Goal: Task Accomplishment & Management: Use online tool/utility

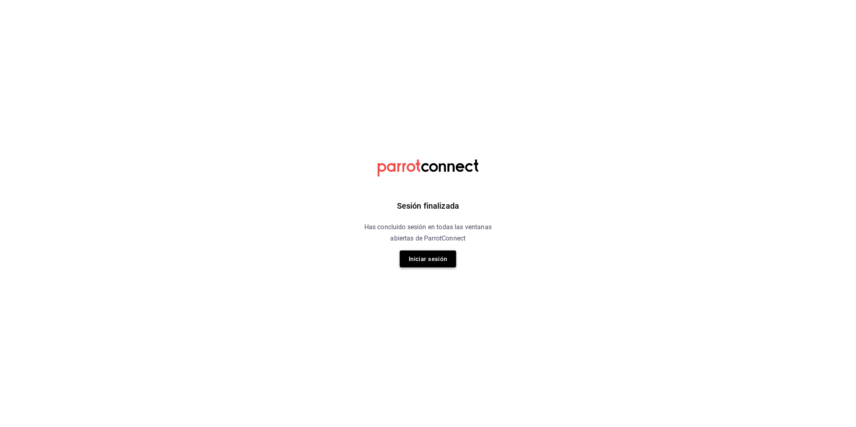
click at [444, 259] on button "Iniciar sesión" at bounding box center [428, 259] width 56 height 17
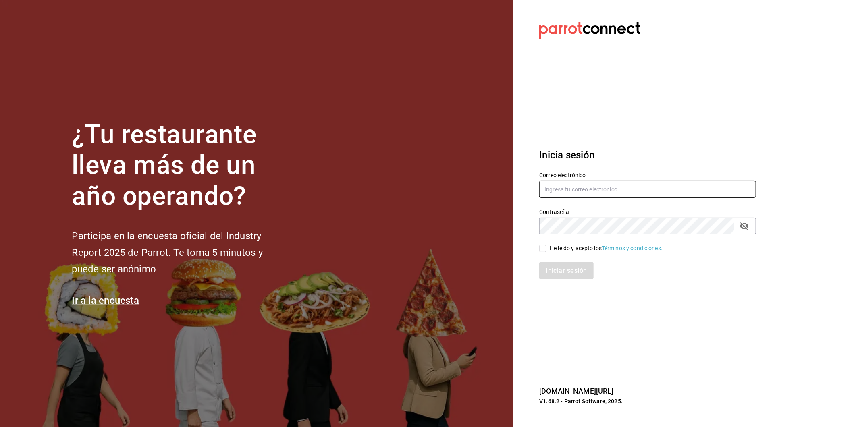
type input "[EMAIL_ADDRESS][PERSON_NAME][DOMAIN_NAME]"
click at [542, 247] on input "He leído y acepto los Términos y condiciones." at bounding box center [542, 248] width 7 height 7
checkbox input "true"
click at [550, 265] on button "Iniciar sesión" at bounding box center [566, 270] width 55 height 17
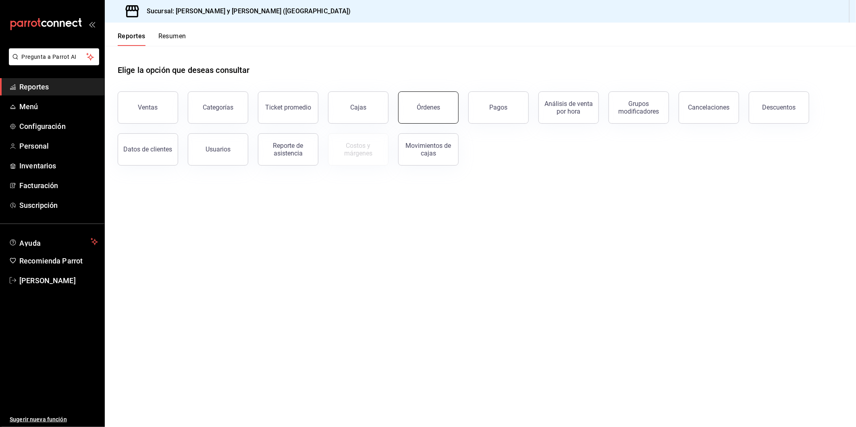
click at [445, 112] on button "Órdenes" at bounding box center [428, 107] width 60 height 32
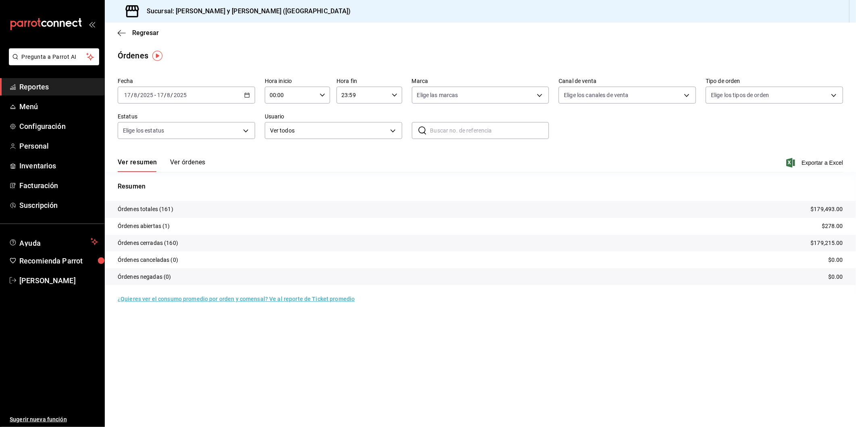
click at [249, 96] on \(Stroke\) "button" at bounding box center [247, 95] width 5 height 4
click at [141, 117] on span "Hoy" at bounding box center [156, 119] width 62 height 8
click at [325, 96] on icon "button" at bounding box center [323, 95] width 6 height 6
click at [284, 123] on span "05" at bounding box center [281, 123] width 20 height 6
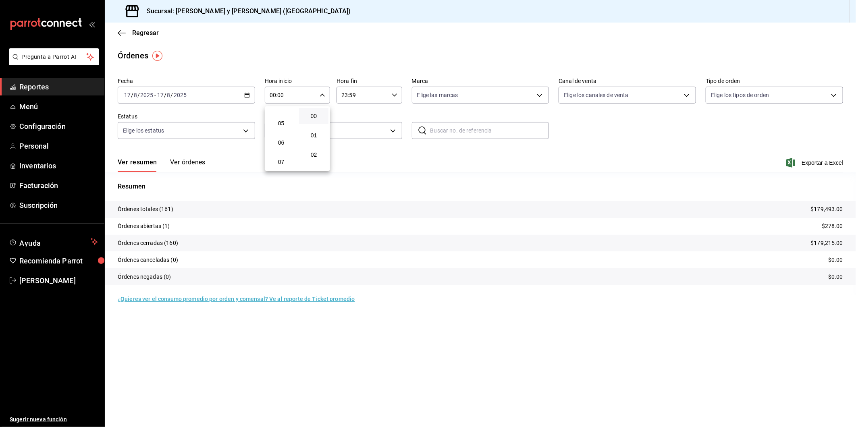
type input "05:00"
click at [541, 96] on div at bounding box center [428, 213] width 856 height 427
click at [541, 96] on body "Pregunta a Parrot AI Reportes Menú Configuración Personal Inventarios Facturaci…" at bounding box center [428, 213] width 856 height 427
click at [421, 126] on input "checkbox" at bounding box center [420, 126] width 7 height 7
checkbox input "true"
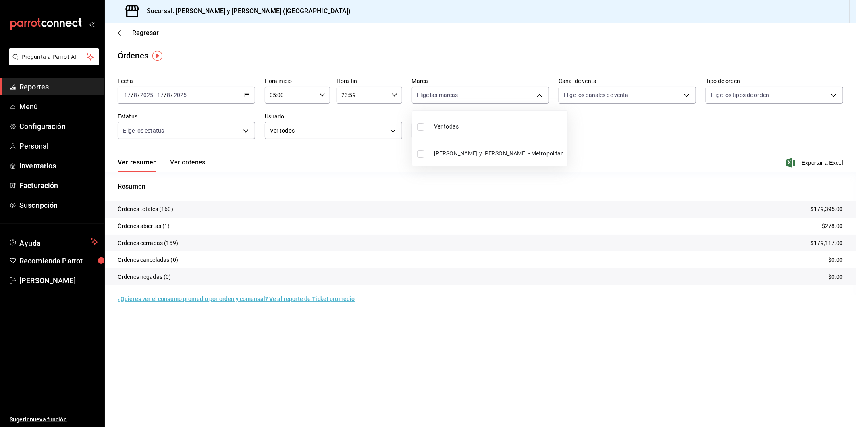
type input "5c4b5436-b9cd-4a1a-b4e8-85329c7394cf"
checkbox input "true"
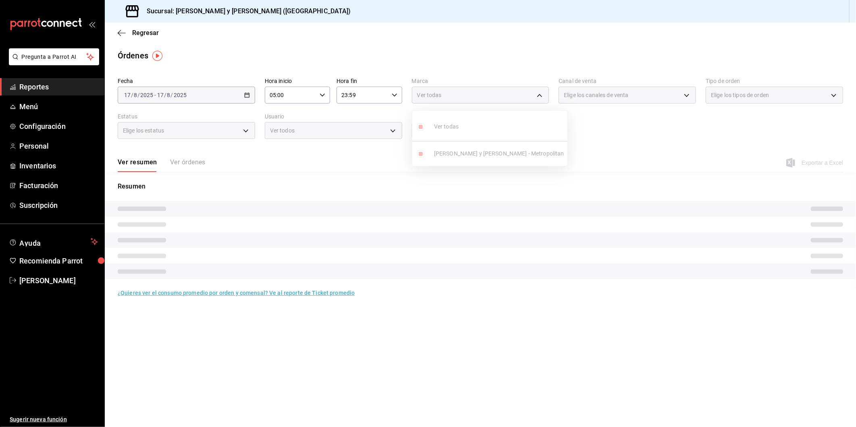
click at [687, 96] on div at bounding box center [428, 213] width 856 height 427
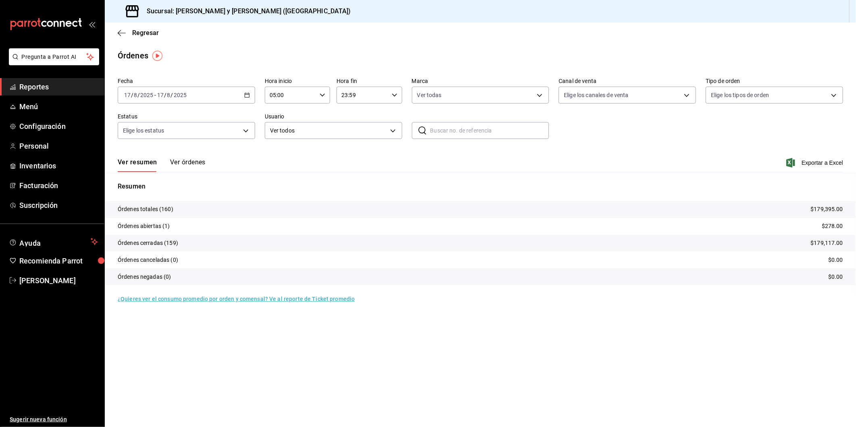
click at [687, 96] on div "Ver todas Lazaro y Diego - Metropolitan" at bounding box center [428, 213] width 856 height 427
click at [687, 96] on body "Pregunta a Parrot AI Reportes Menú Configuración Personal Inventarios Facturaci…" at bounding box center [428, 213] width 856 height 427
click at [569, 152] on input "checkbox" at bounding box center [567, 153] width 7 height 7
checkbox input "true"
type input "PARROT"
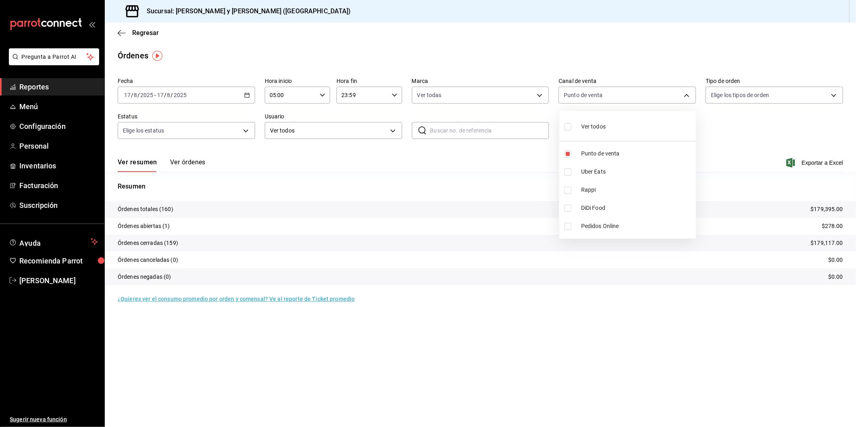
click at [835, 97] on div at bounding box center [428, 213] width 856 height 427
click at [835, 97] on body "Pregunta a Parrot AI Reportes Menú Configuración Personal Inventarios Facturaci…" at bounding box center [428, 213] width 856 height 427
drag, startPoint x: 718, startPoint y: 207, endPoint x: 702, endPoint y: 208, distance: 16.1
click at [717, 208] on input "checkbox" at bounding box center [714, 208] width 7 height 7
checkbox input "true"
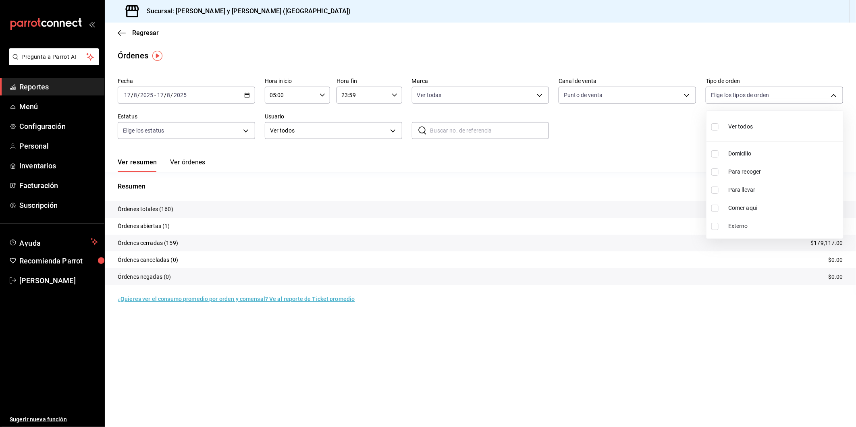
type input "4ffca59b-4c2c-40e7-90fe-fdf72e946522"
click at [247, 131] on div at bounding box center [428, 213] width 856 height 427
click at [245, 131] on body "Pregunta a Parrot AI Reportes Menú Configuración Personal Inventarios Facturaci…" at bounding box center [428, 213] width 856 height 427
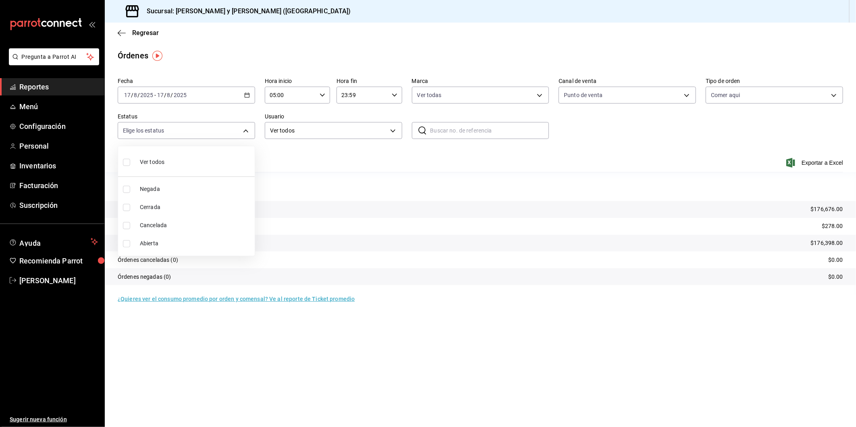
click at [130, 160] on label at bounding box center [128, 162] width 10 height 12
click at [130, 160] on input "checkbox" at bounding box center [126, 162] width 7 height 7
checkbox input "false"
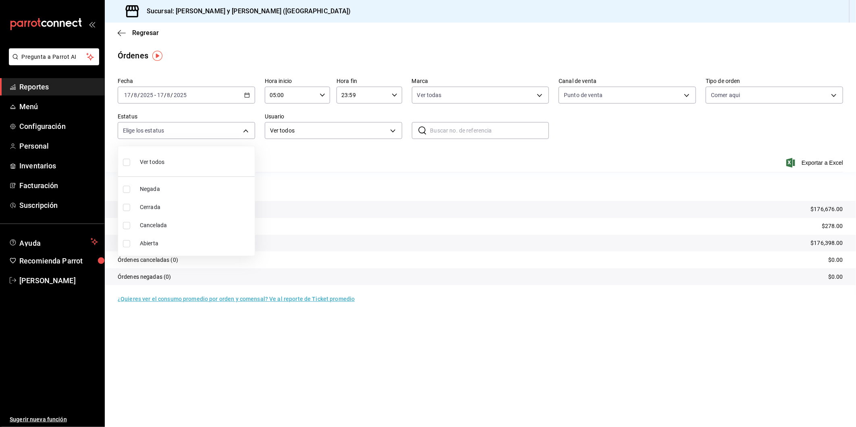
checkbox input "false"
click at [391, 131] on div at bounding box center [428, 213] width 856 height 427
click at [247, 130] on body "Pregunta a Parrot AI Reportes Menú Configuración Personal Inventarios Facturaci…" at bounding box center [428, 213] width 856 height 427
click at [125, 162] on input "checkbox" at bounding box center [126, 162] width 7 height 7
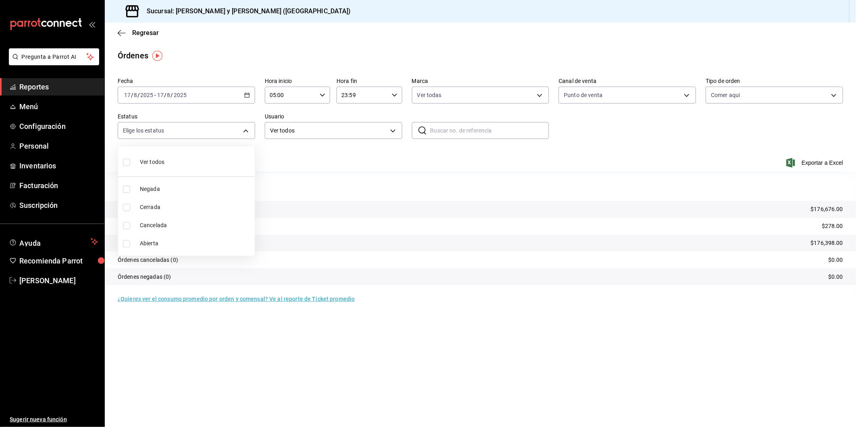
checkbox input "true"
type input "DENIED,FINISHED,CANCELED,OPEN"
checkbox input "true"
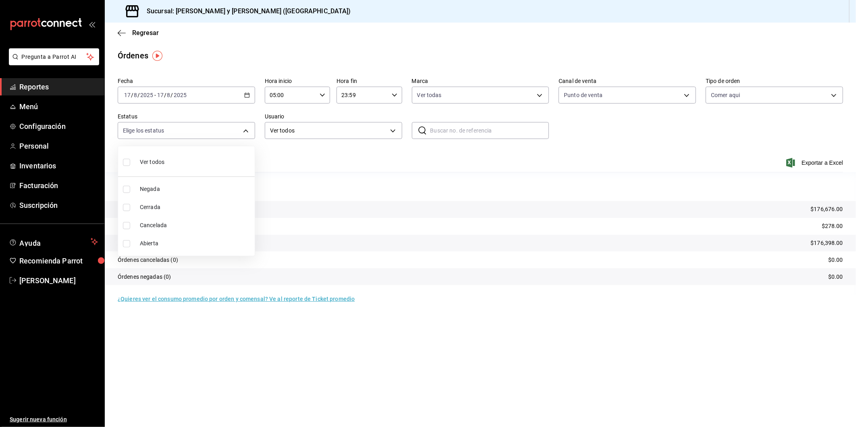
checkbox input "true"
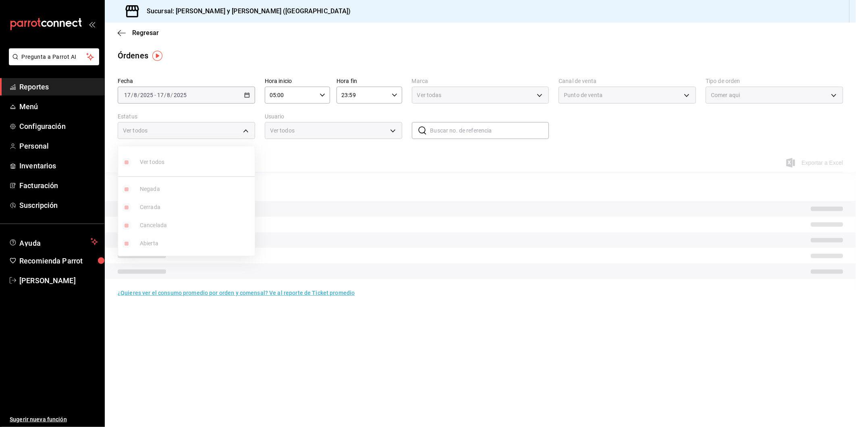
click at [313, 158] on div at bounding box center [428, 213] width 856 height 427
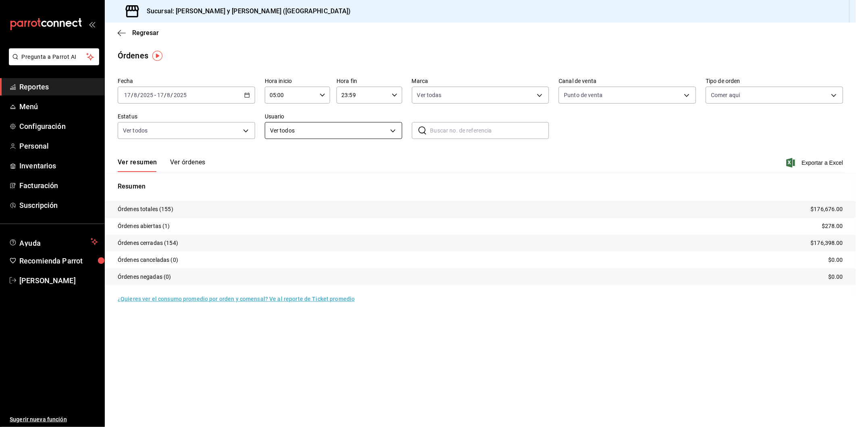
click at [393, 131] on body "Pregunta a Parrot AI Reportes Menú Configuración Personal Inventarios Facturaci…" at bounding box center [428, 213] width 856 height 427
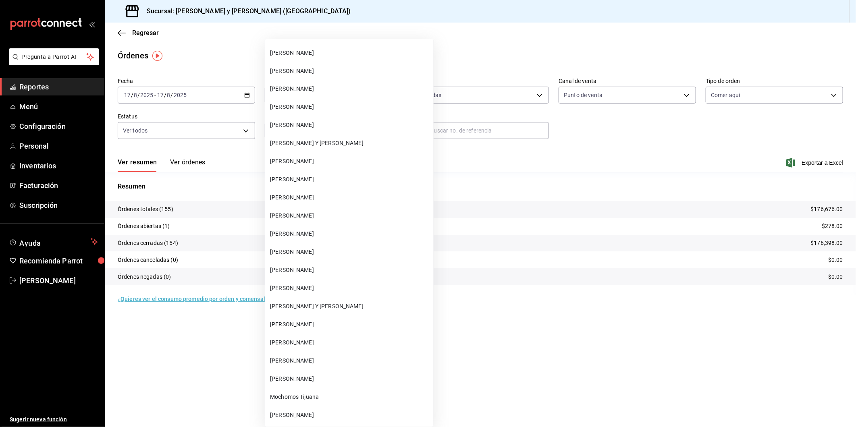
scroll to position [2821, 0]
click at [313, 158] on span "DANIELA MARTINEZ LAZARO Y DIEGO" at bounding box center [350, 160] width 160 height 8
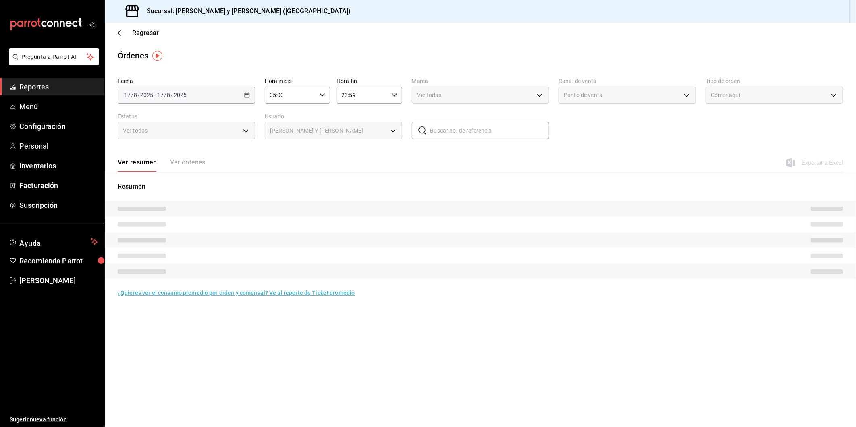
type input "155020c5-0bf2-4cc6-a14a-873ca441cde4"
click at [821, 164] on span "Exportar a Excel" at bounding box center [815, 163] width 55 height 10
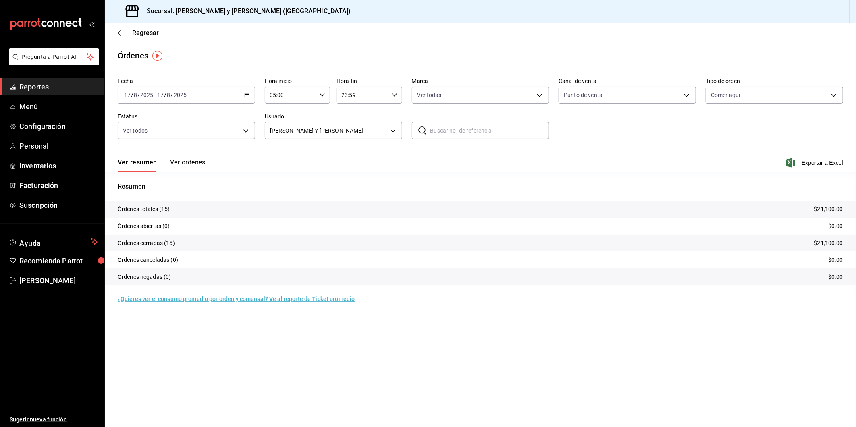
click at [603, 51] on div "Órdenes" at bounding box center [480, 56] width 751 height 12
click at [789, 163] on icon "button" at bounding box center [790, 163] width 9 height 10
click at [611, 156] on div "Ver resumen Ver órdenes Exportar a Excel" at bounding box center [481, 160] width 726 height 23
click at [119, 34] on icon "button" at bounding box center [119, 33] width 3 height 6
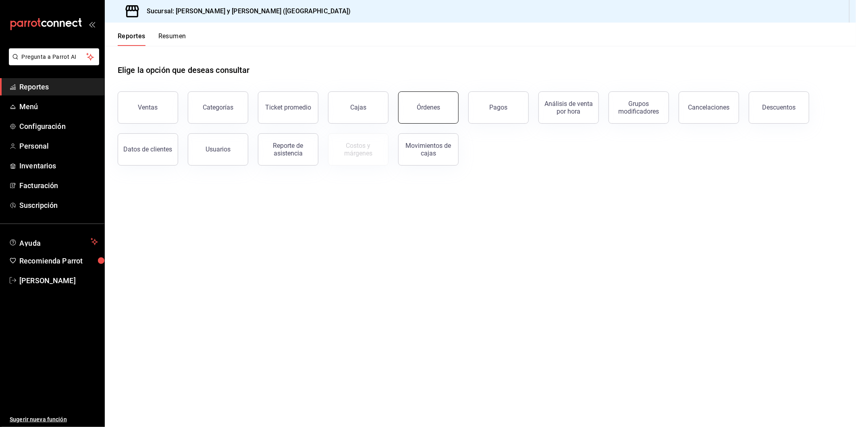
click at [416, 102] on button "Órdenes" at bounding box center [428, 107] width 60 height 32
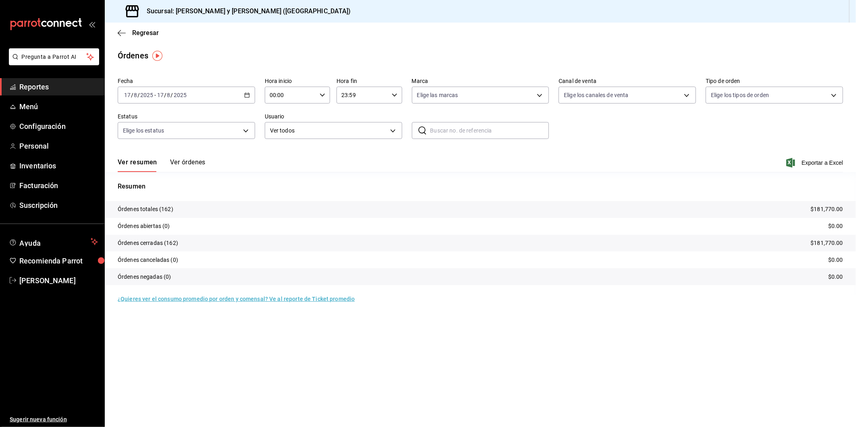
click at [322, 97] on icon "button" at bounding box center [323, 95] width 6 height 6
click at [280, 163] on button "05" at bounding box center [280, 168] width 29 height 16
type input "05:00"
click at [275, 167] on span "05" at bounding box center [281, 168] width 20 height 6
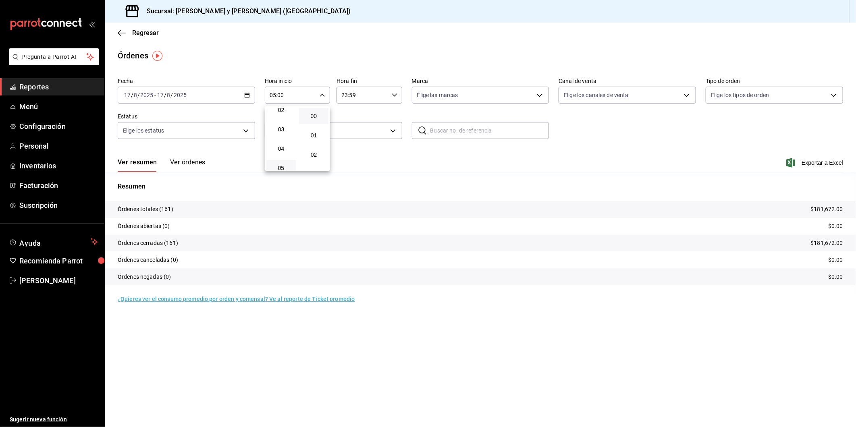
click at [540, 94] on div at bounding box center [428, 213] width 856 height 427
click at [540, 94] on body "Pregunta a Parrot AI Reportes Menú Configuración Personal Inventarios Facturaci…" at bounding box center [428, 213] width 856 height 427
click at [426, 127] on label at bounding box center [422, 127] width 10 height 12
click at [424, 127] on input "checkbox" at bounding box center [420, 126] width 7 height 7
checkbox input "false"
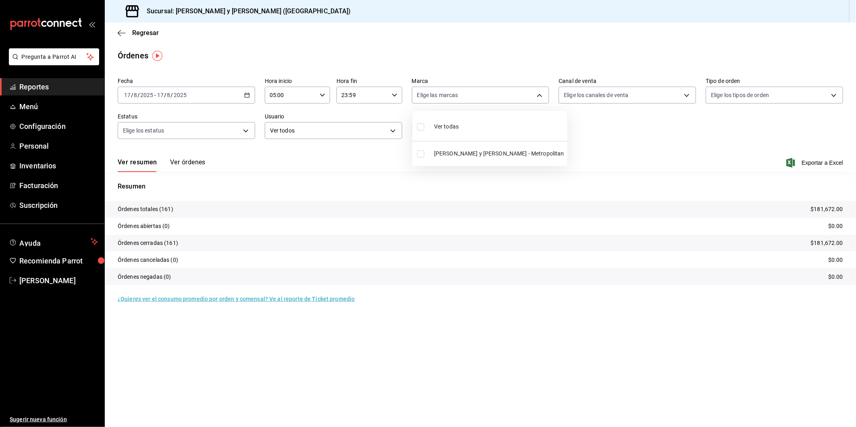
checkbox input "false"
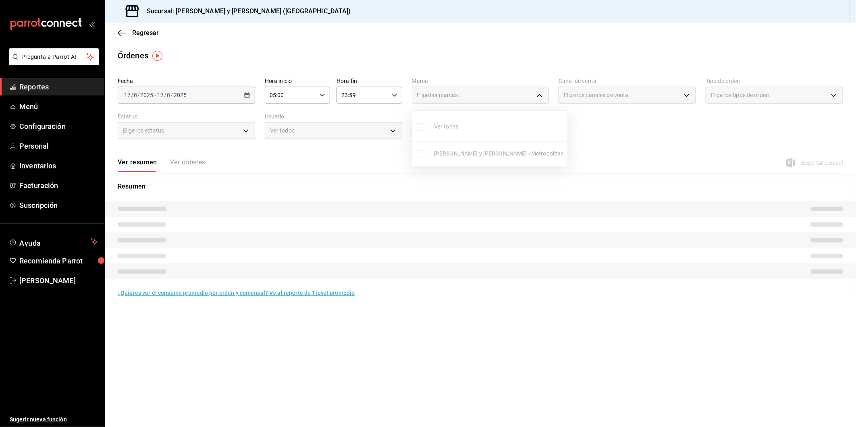
click at [422, 127] on ul "Ver todas Lazaro y Diego - Metropolitan" at bounding box center [489, 138] width 155 height 55
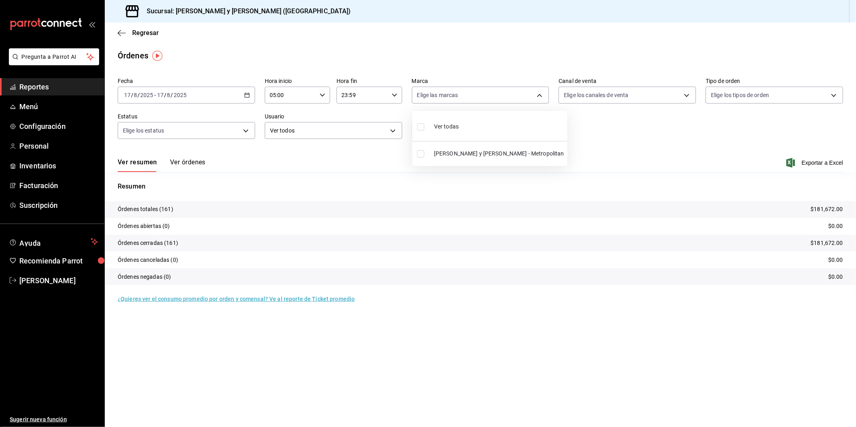
click at [422, 126] on input "checkbox" at bounding box center [420, 126] width 7 height 7
checkbox input "true"
type input "5c4b5436-b9cd-4a1a-b4e8-85329c7394cf"
checkbox input "true"
click at [687, 96] on div at bounding box center [428, 213] width 856 height 427
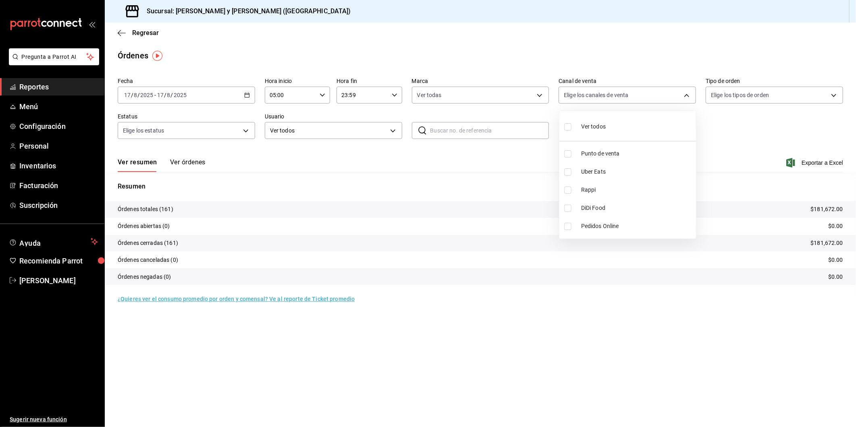
click at [687, 96] on body "Pregunta a Parrot AI Reportes Menú Configuración Personal Inventarios Facturaci…" at bounding box center [428, 213] width 856 height 427
click at [568, 153] on input "checkbox" at bounding box center [567, 153] width 7 height 7
checkbox input "true"
type input "PARROT"
click at [833, 97] on div at bounding box center [428, 213] width 856 height 427
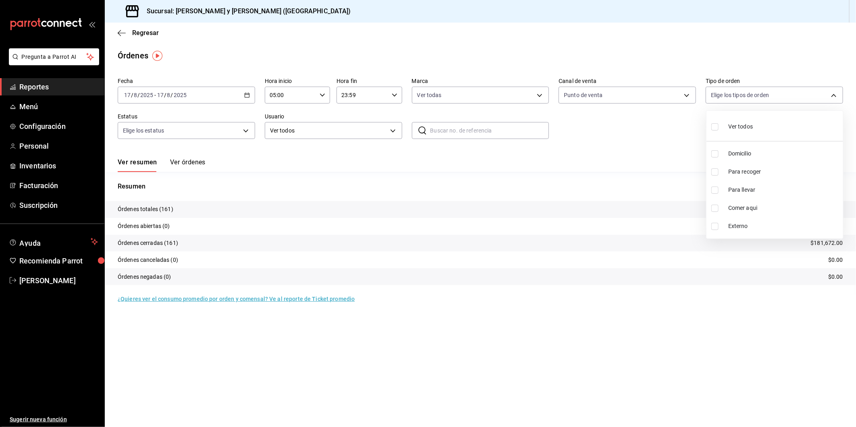
click at [833, 97] on body "Pregunta a Parrot AI Reportes Menú Configuración Personal Inventarios Facturaci…" at bounding box center [428, 213] width 856 height 427
click at [713, 208] on input "checkbox" at bounding box center [714, 208] width 7 height 7
checkbox input "true"
type input "4ffca59b-4c2c-40e7-90fe-fdf72e946522"
click at [246, 131] on div at bounding box center [428, 213] width 856 height 427
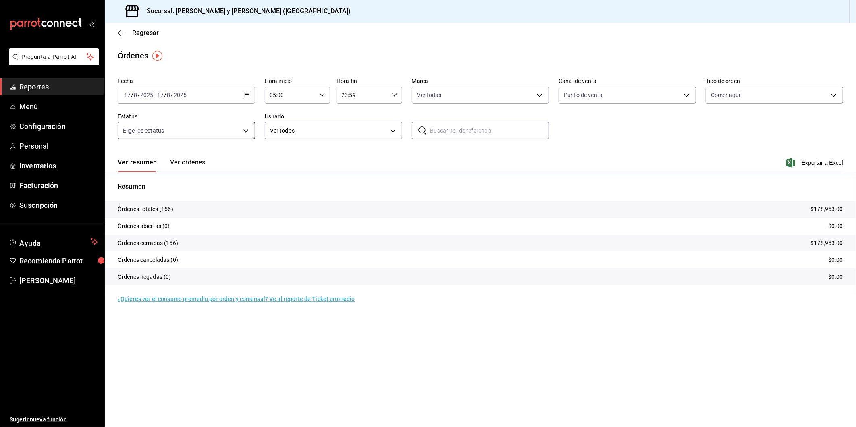
click at [247, 130] on body "Pregunta a Parrot AI Reportes Menú Configuración Personal Inventarios Facturaci…" at bounding box center [428, 213] width 856 height 427
click at [129, 210] on input "checkbox" at bounding box center [126, 207] width 7 height 7
checkbox input "true"
type input "FINISHED"
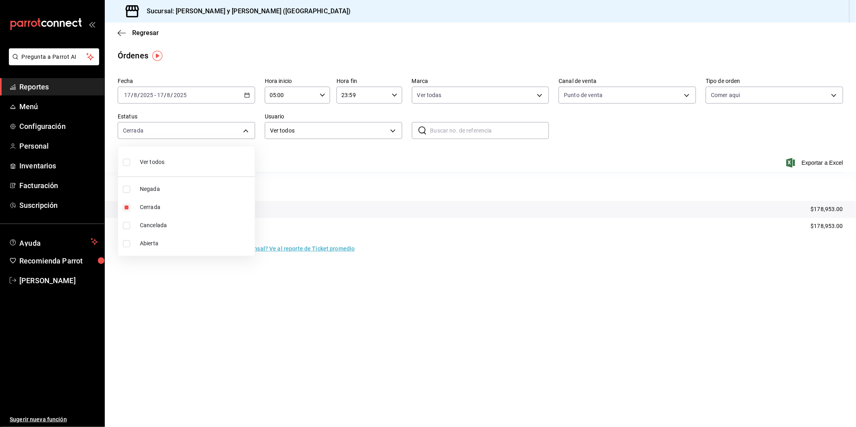
click at [393, 129] on div at bounding box center [428, 213] width 856 height 427
click at [393, 129] on body "Pregunta a Parrot AI Reportes Menú Configuración Personal Inventarios Facturaci…" at bounding box center [428, 213] width 856 height 427
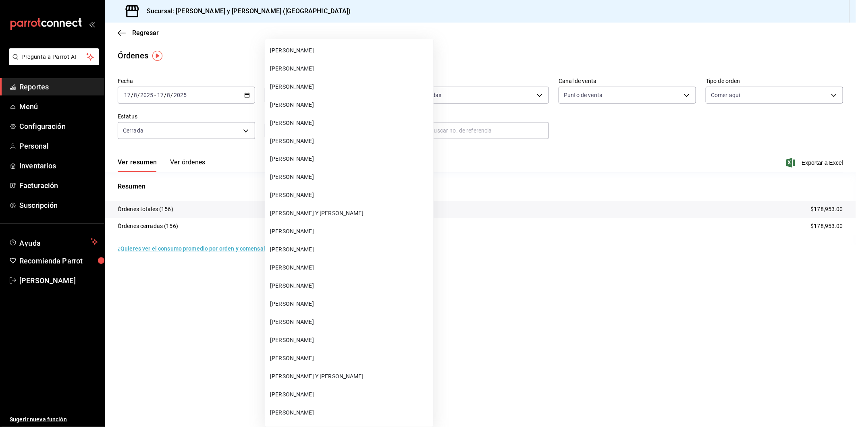
scroll to position [2821, 0]
click at [347, 156] on span "DANIELA MARTINEZ LAZARO Y DIEGO" at bounding box center [350, 160] width 160 height 8
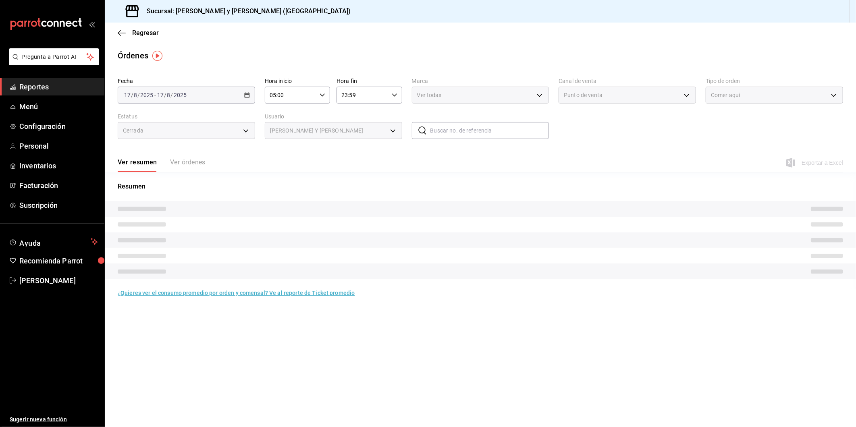
type input "155020c5-0bf2-4cc6-a14a-873ca441cde4"
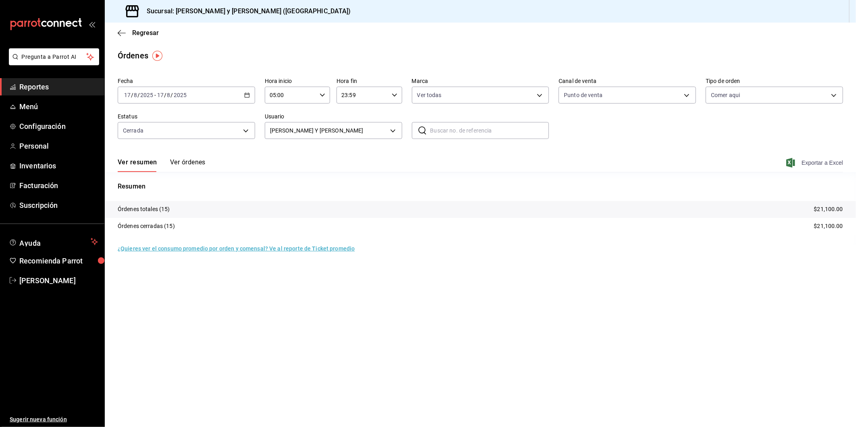
click at [803, 162] on span "Exportar a Excel" at bounding box center [815, 163] width 55 height 10
click at [791, 160] on icon "button" at bounding box center [790, 163] width 9 height 10
drag, startPoint x: 791, startPoint y: 160, endPoint x: 715, endPoint y: 146, distance: 77.1
click at [715, 146] on div "Fecha 2025-08-17 17 / 8 / 2025 - 2025-08-17 17 / 8 / 2025 Hora inicio 05:00 Hor…" at bounding box center [481, 112] width 726 height 74
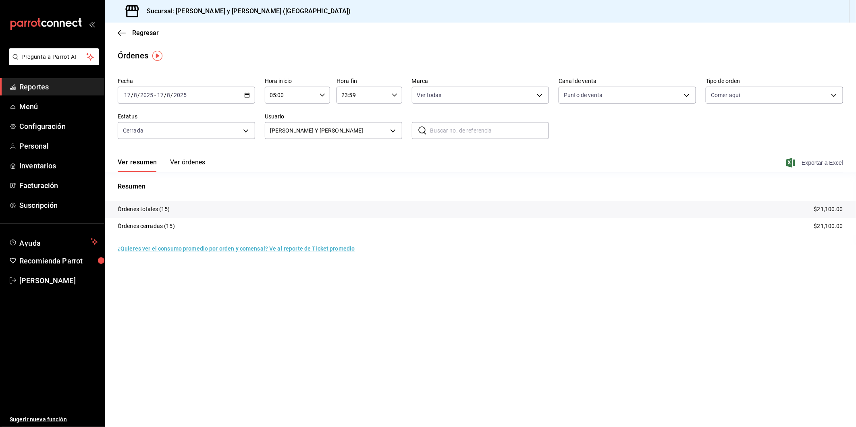
click at [811, 162] on span "Exportar a Excel" at bounding box center [815, 163] width 55 height 10
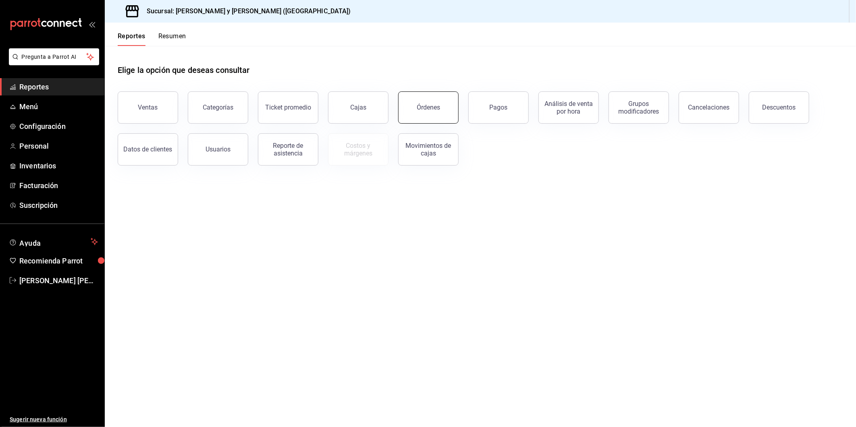
click at [436, 101] on button "Órdenes" at bounding box center [428, 107] width 60 height 32
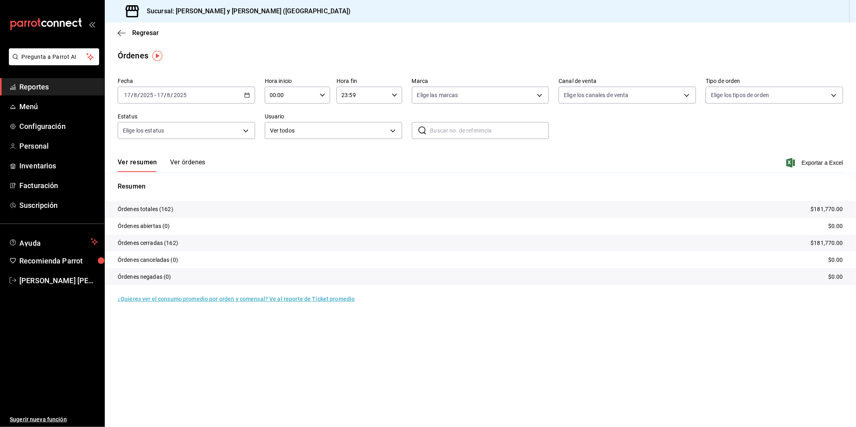
click at [243, 92] on div "2025-08-17 17 / 8 / 2025 - 2025-08-17 17 / 8 / 2025" at bounding box center [186, 95] width 137 height 17
click at [139, 121] on span "Hoy" at bounding box center [156, 119] width 62 height 8
click at [322, 96] on icon "button" at bounding box center [323, 95] width 6 height 6
click at [285, 162] on button "05" at bounding box center [280, 168] width 29 height 16
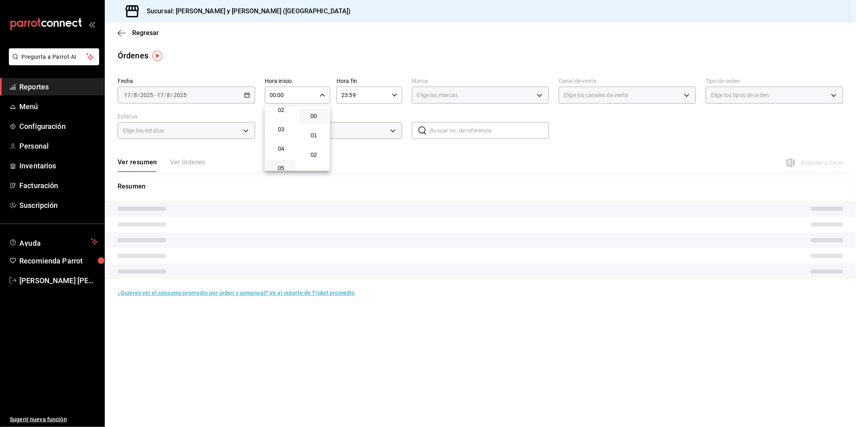
type input "05:00"
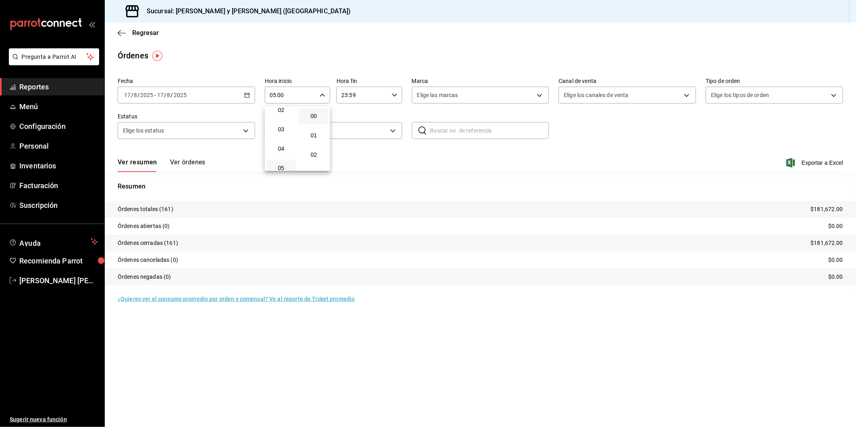
click at [396, 94] on div at bounding box center [428, 213] width 856 height 427
click at [540, 97] on body "Pregunta a Parrot AI Reportes Menú Configuración Personal Inventarios Facturaci…" at bounding box center [428, 213] width 856 height 427
click at [422, 124] on input "checkbox" at bounding box center [420, 126] width 7 height 7
checkbox input "true"
type input "5c4b5436-b9cd-4a1a-b4e8-85329c7394cf"
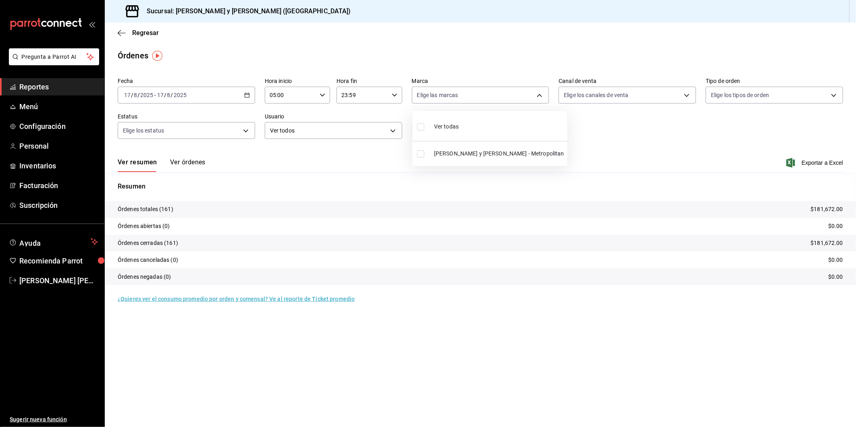
checkbox input "true"
drag, startPoint x: 562, startPoint y: 139, endPoint x: 636, endPoint y: 110, distance: 79.3
click at [562, 139] on div at bounding box center [428, 213] width 856 height 427
click at [687, 96] on body "Pregunta a Parrot AI Reportes Menú Configuración Personal Inventarios Facturaci…" at bounding box center [428, 213] width 856 height 427
click at [570, 153] on input "checkbox" at bounding box center [567, 153] width 7 height 7
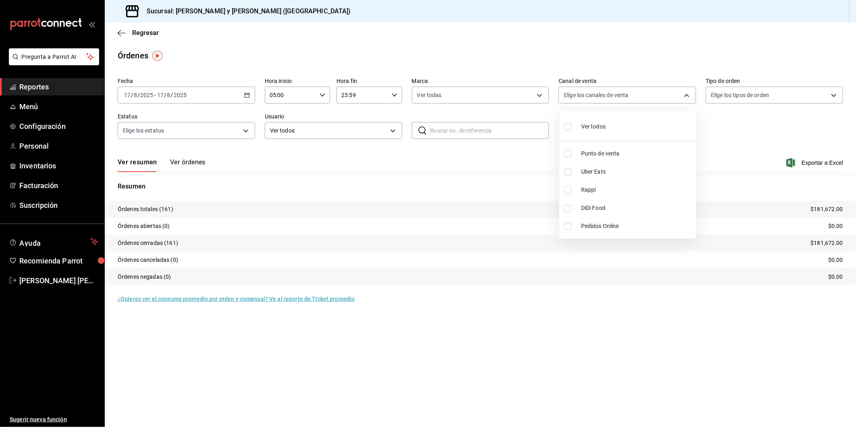
checkbox input "true"
type input "PARROT"
click at [835, 95] on div at bounding box center [428, 213] width 856 height 427
click at [833, 96] on body "Pregunta a Parrot AI Reportes Menú Configuración Personal Inventarios Facturaci…" at bounding box center [428, 213] width 856 height 427
click at [715, 209] on input "checkbox" at bounding box center [714, 208] width 7 height 7
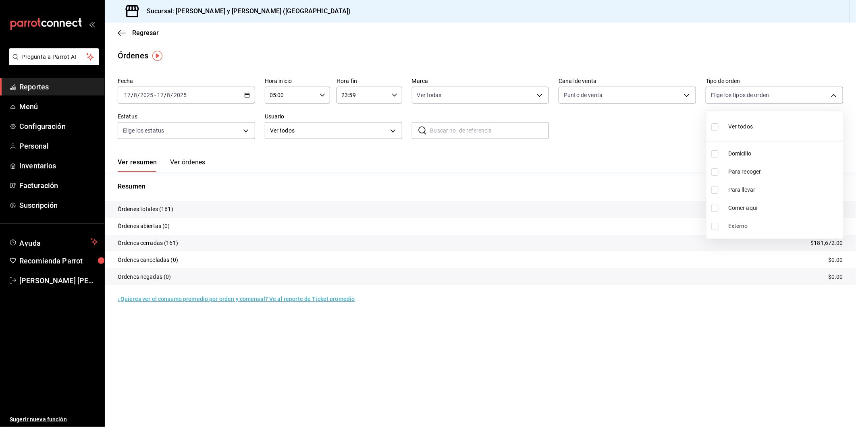
checkbox input "true"
type input "4ffca59b-4c2c-40e7-90fe-fdf72e946522"
click at [245, 133] on div at bounding box center [428, 213] width 856 height 427
click at [246, 131] on body "Pregunta a Parrot AI Reportes Menú Configuración Personal Inventarios Facturaci…" at bounding box center [428, 213] width 856 height 427
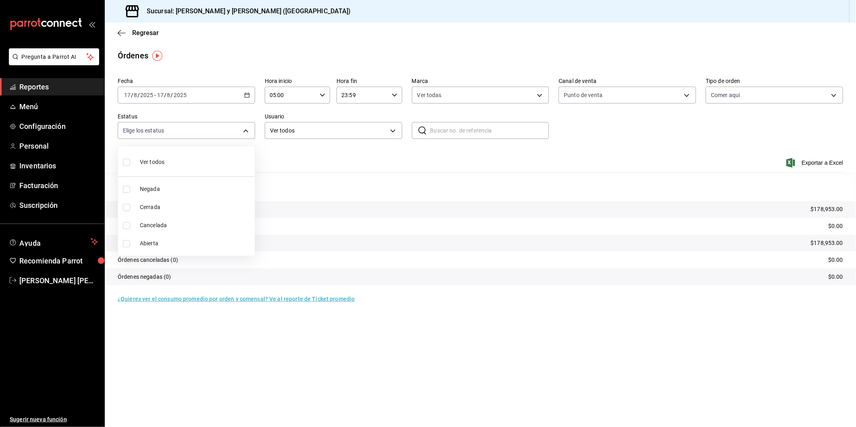
click at [127, 161] on input "checkbox" at bounding box center [126, 162] width 7 height 7
checkbox input "true"
type input "DENIED,FINISHED,CANCELED,OPEN"
checkbox input "true"
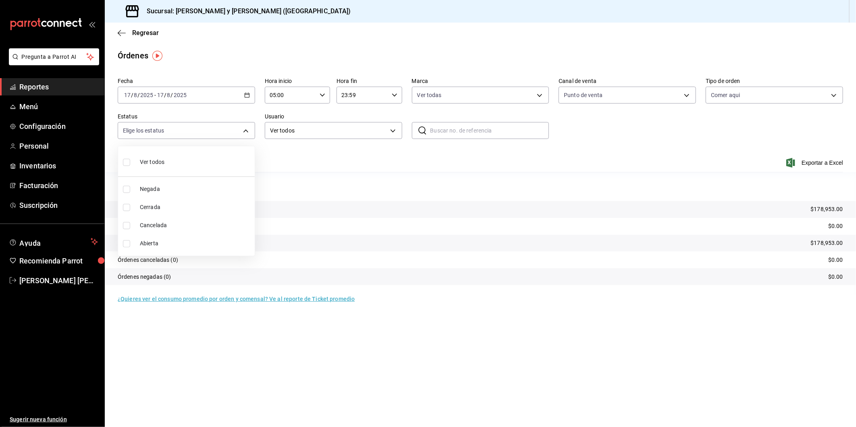
checkbox input "true"
click at [391, 131] on div at bounding box center [428, 213] width 856 height 427
click at [392, 131] on body "Pregunta a Parrot AI Reportes Menú Configuración Personal Inventarios Facturaci…" at bounding box center [428, 213] width 856 height 427
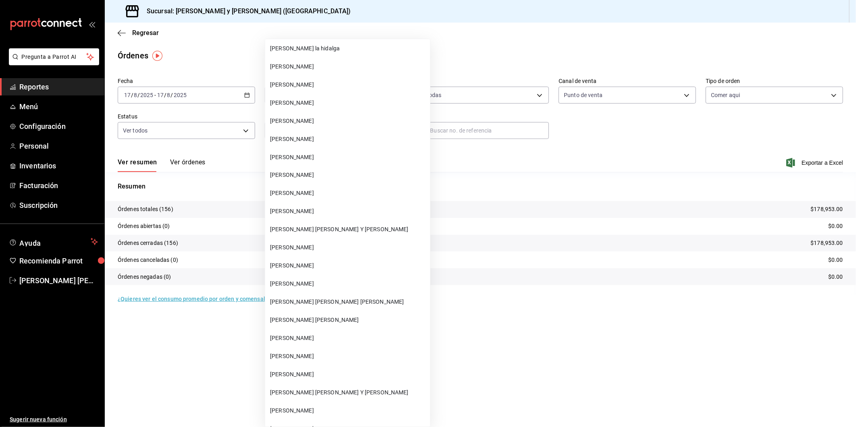
scroll to position [2776, 0]
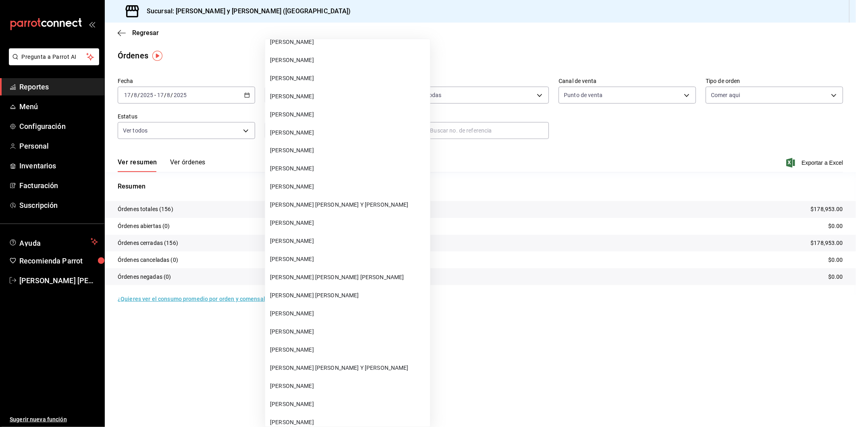
click at [326, 202] on span "DANIELA MARTINEZ LAZARO Y DIEGO" at bounding box center [348, 205] width 157 height 8
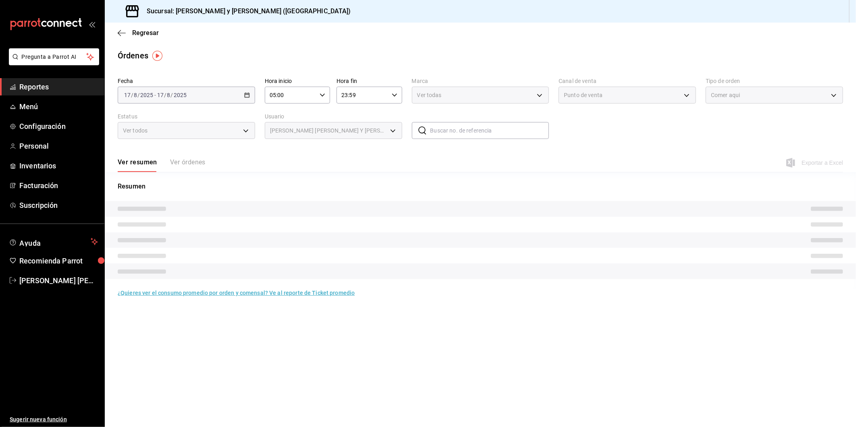
type input "155020c5-0bf2-4cc6-a14a-873ca441cde4"
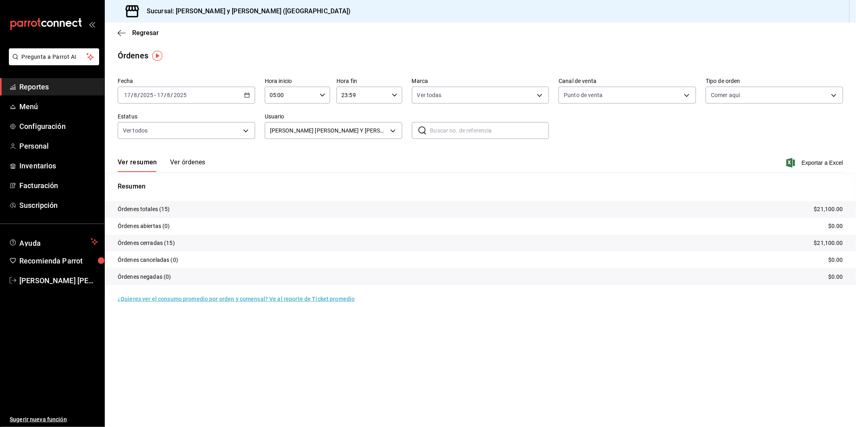
click at [476, 130] on input "text" at bounding box center [489, 131] width 119 height 16
click at [684, 139] on div "Fecha 2025-08-17 17 / 8 / 2025 - 2025-08-17 17 / 8 / 2025 Hora inicio 05:00 Hor…" at bounding box center [481, 112] width 726 height 74
click at [790, 164] on icon "button" at bounding box center [790, 163] width 9 height 10
